Goal: Task Accomplishment & Management: Manage account settings

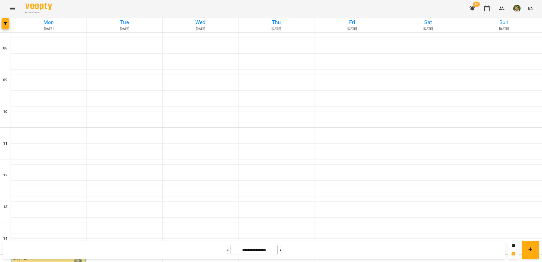
scroll to position [212, 0]
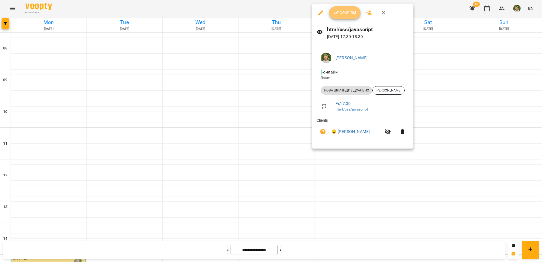
click at [345, 16] on span "Confirm" at bounding box center [344, 13] width 23 height 6
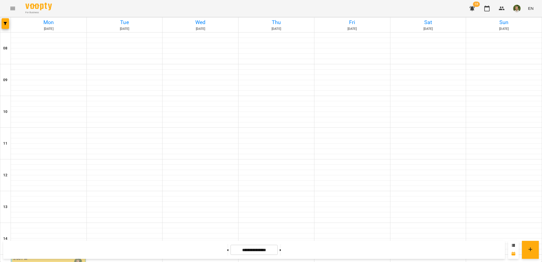
scroll to position [238, 0]
